Goal: Check status: Check status

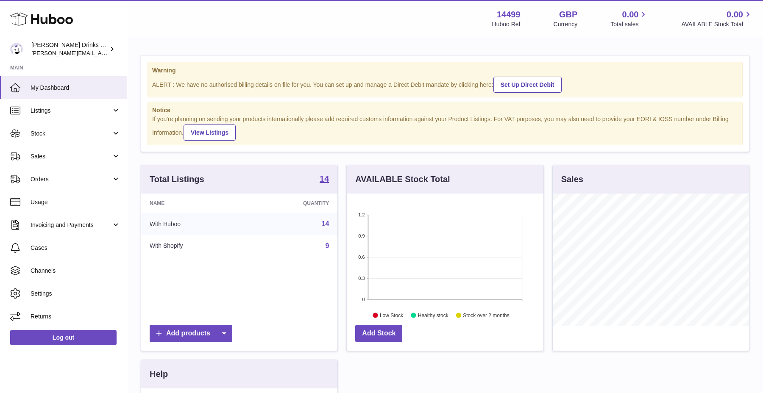
scroll to position [132, 196]
click at [85, 114] on link "Listings" at bounding box center [63, 110] width 127 height 23
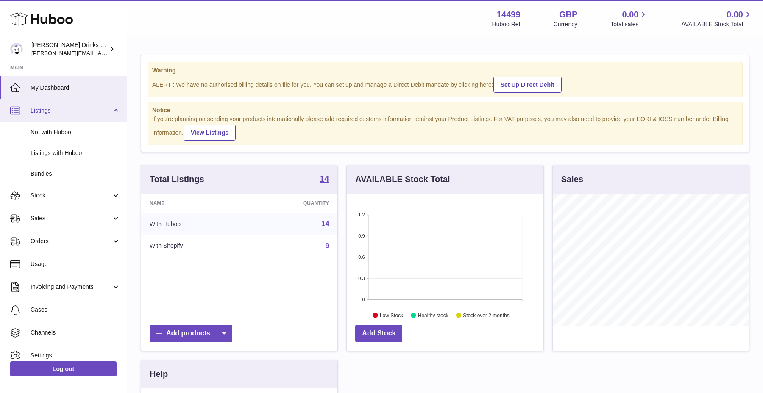
click at [85, 114] on link "Listings" at bounding box center [63, 110] width 127 height 23
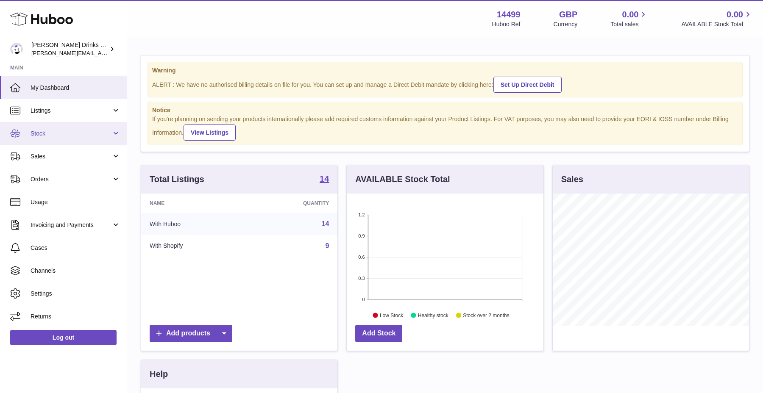
click at [69, 136] on span "Stock" at bounding box center [71, 134] width 81 height 8
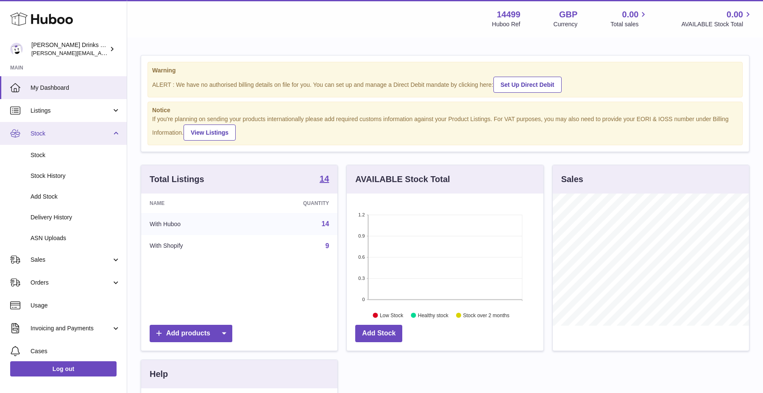
click at [69, 136] on span "Stock" at bounding box center [71, 134] width 81 height 8
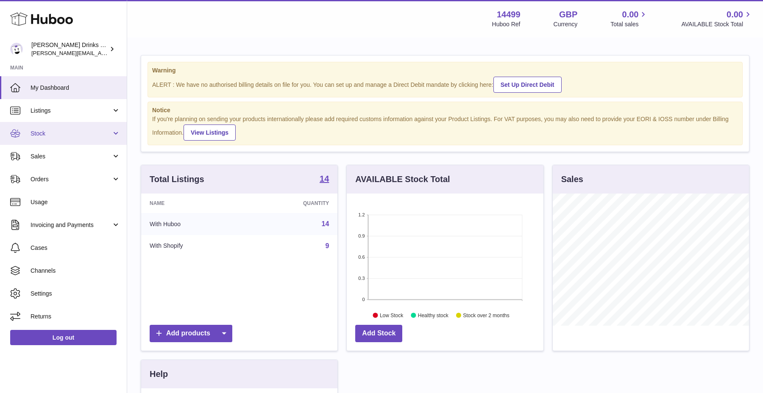
click at [69, 136] on span "Stock" at bounding box center [71, 134] width 81 height 8
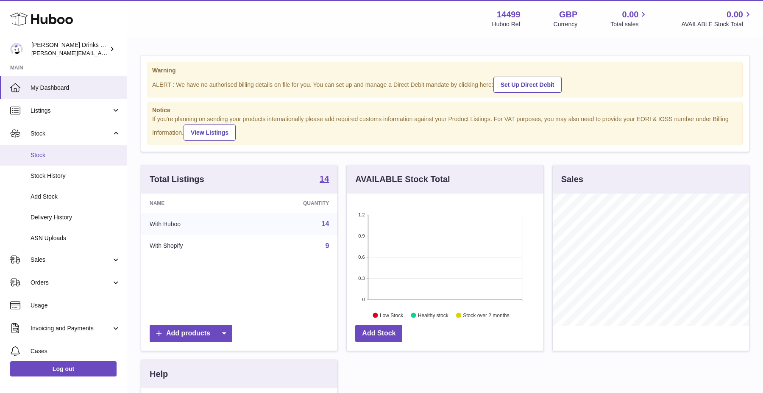
click at [64, 156] on span "Stock" at bounding box center [76, 155] width 90 height 8
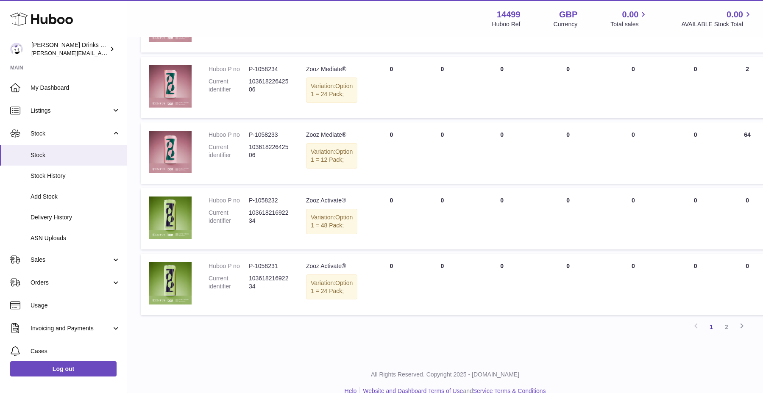
scroll to position [656, 0]
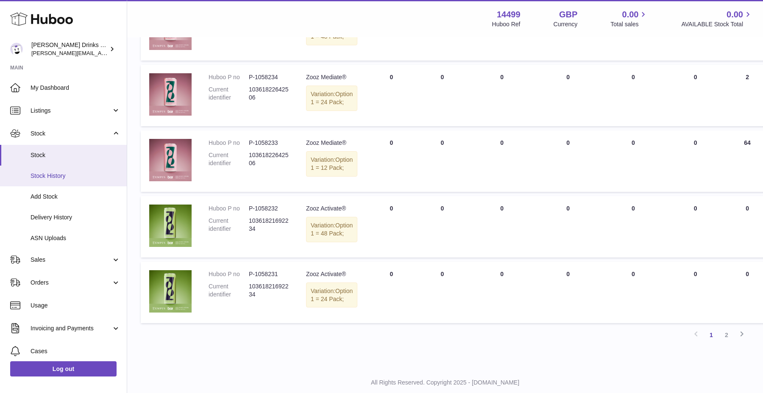
click at [60, 181] on link "Stock History" at bounding box center [63, 176] width 127 height 21
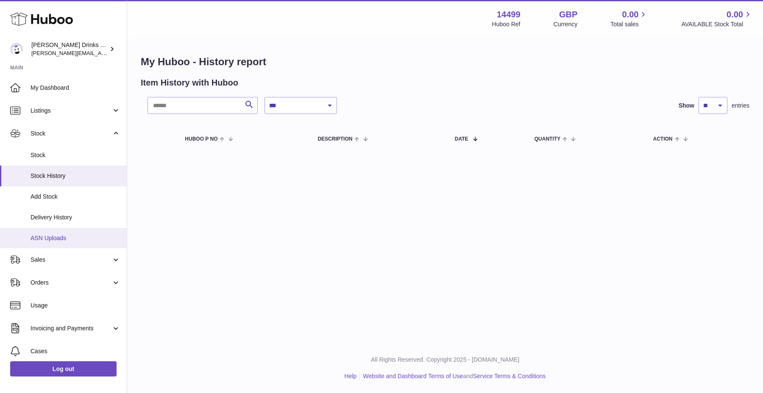
click at [52, 235] on span "ASN Uploads" at bounding box center [76, 238] width 90 height 8
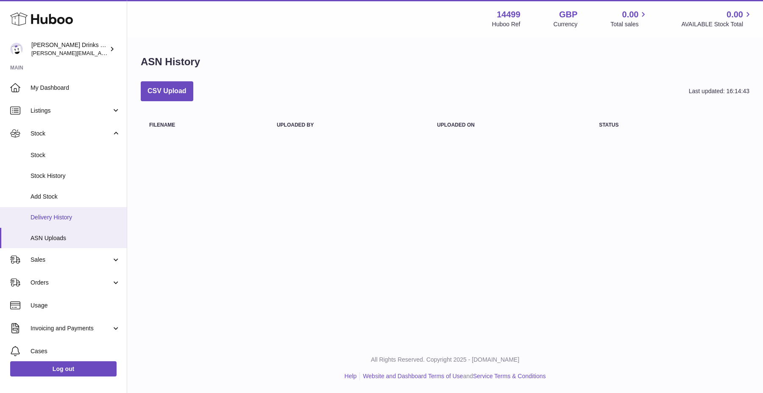
click at [60, 226] on link "Delivery History" at bounding box center [63, 217] width 127 height 21
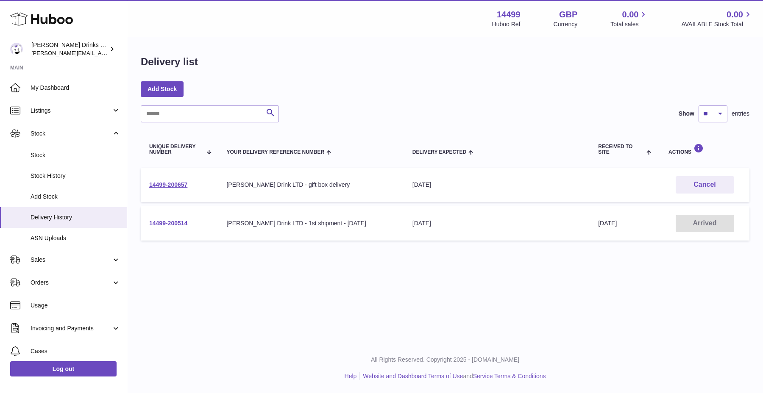
click at [184, 225] on link "14499-200514" at bounding box center [168, 223] width 38 height 7
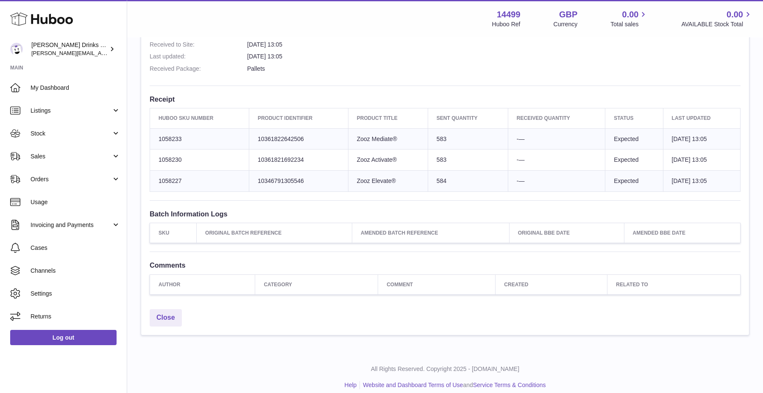
scroll to position [272, 0]
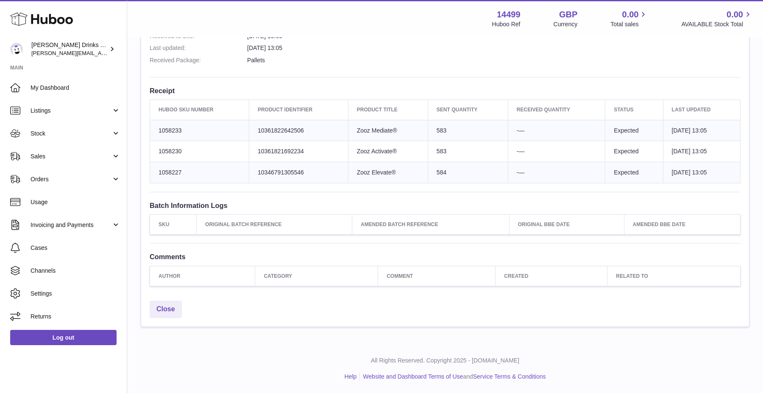
drag, startPoint x: 633, startPoint y: 36, endPoint x: 463, endPoint y: 35, distance: 169.9
click at [611, 36] on div "Menu Huboo 14499 Huboo Ref GBP Currency 0.00 Total sales 0.00 AVAILABLE Stock T…" at bounding box center [445, 18] width 636 height 37
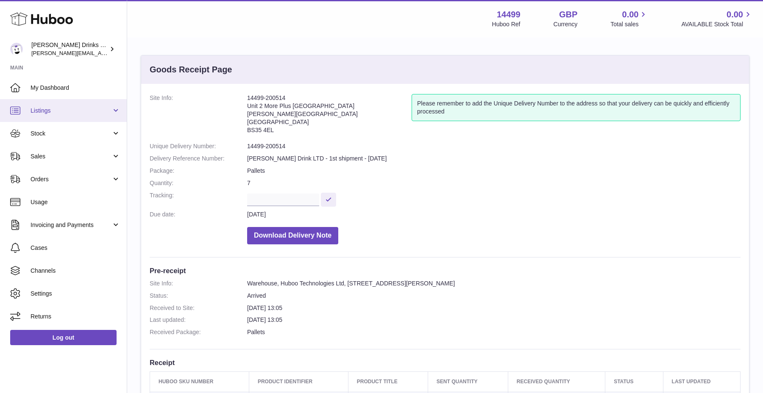
click at [66, 108] on span "Listings" at bounding box center [71, 111] width 81 height 8
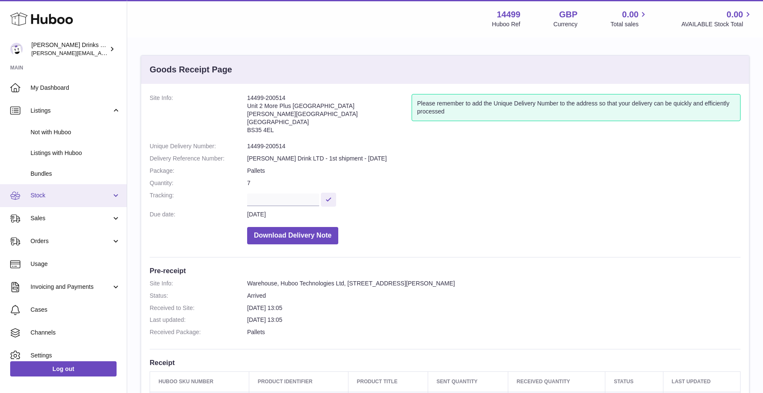
click at [43, 196] on span "Stock" at bounding box center [71, 196] width 81 height 8
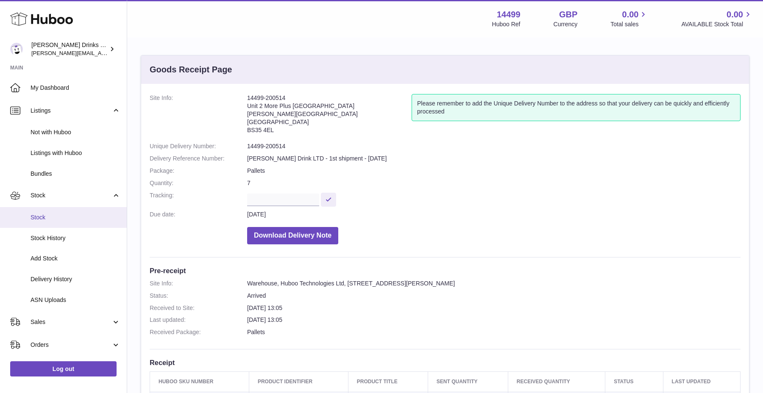
click at [45, 221] on span "Stock" at bounding box center [76, 218] width 90 height 8
